Goal: Navigation & Orientation: Find specific page/section

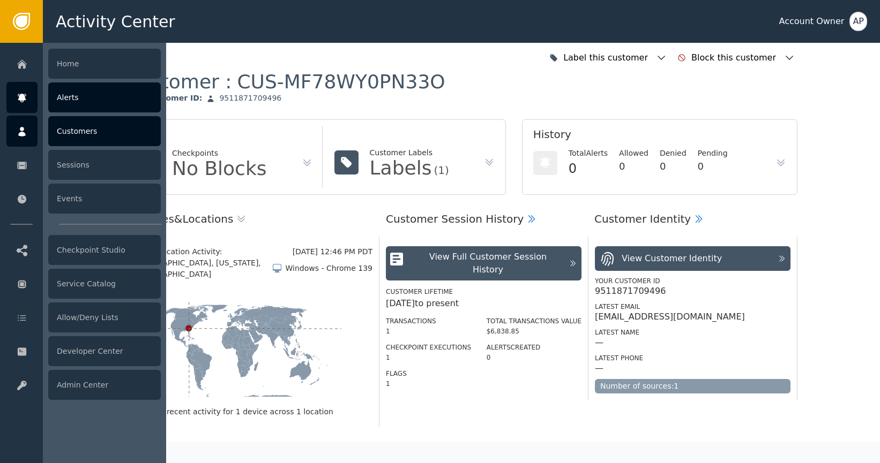
click at [31, 99] on div at bounding box center [21, 97] width 31 height 31
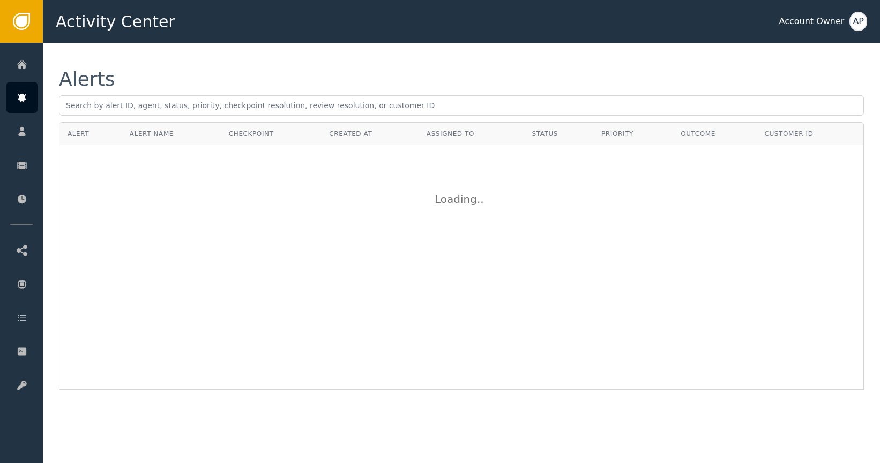
drag, startPoint x: 503, startPoint y: 75, endPoint x: 498, endPoint y: 78, distance: 6.0
click at [503, 75] on div "Alerts" at bounding box center [461, 79] width 805 height 19
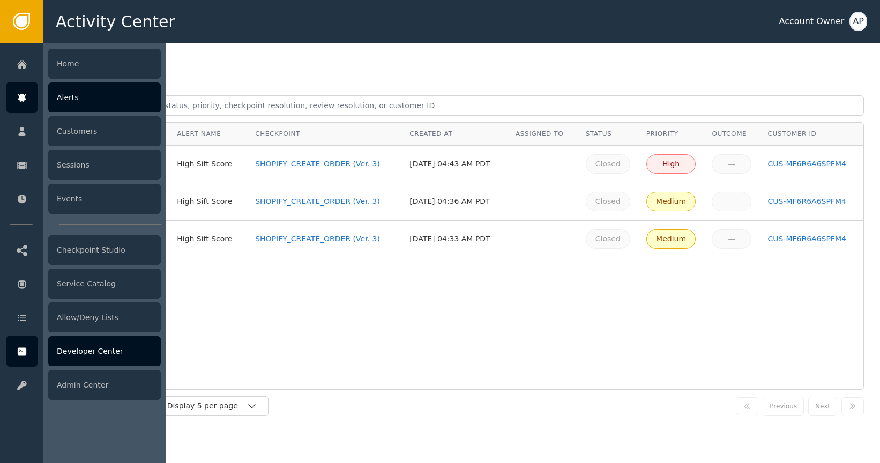
click at [106, 348] on div "Developer Center" at bounding box center [104, 351] width 112 height 30
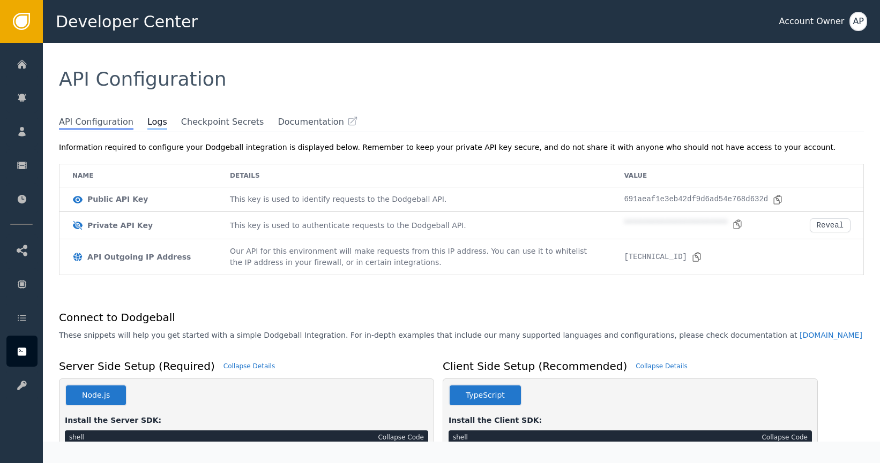
click at [147, 116] on span "Logs" at bounding box center [157, 123] width 20 height 14
